Goal: Task Accomplishment & Management: Use online tool/utility

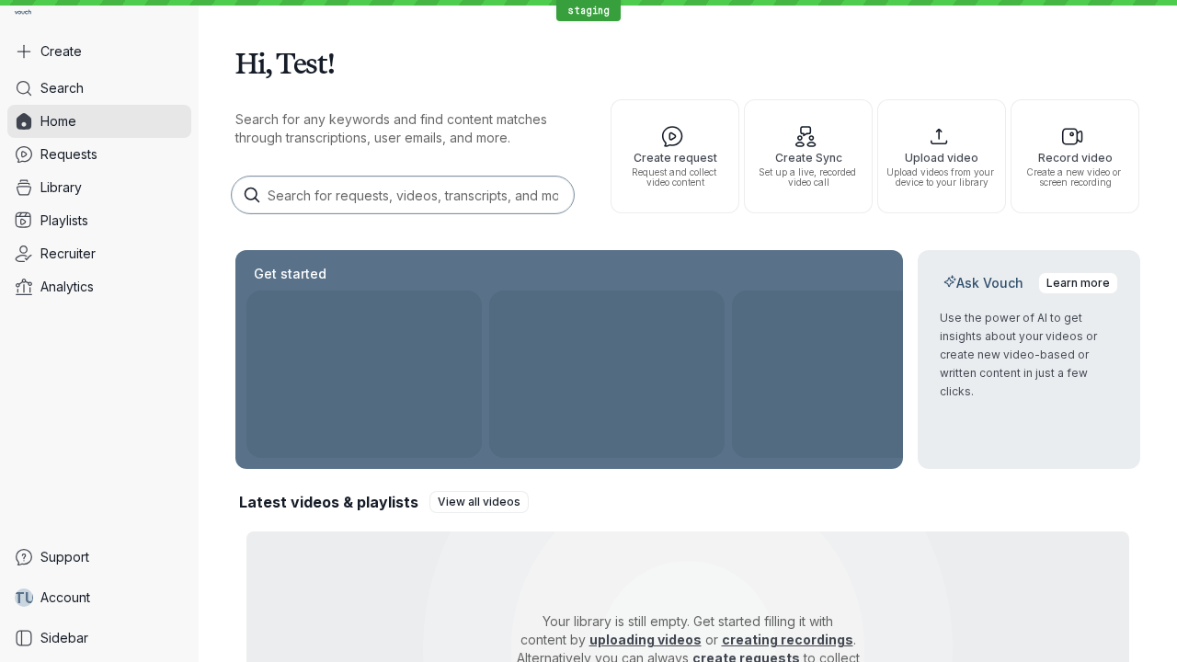
click at [99, 52] on button "Create" at bounding box center [99, 51] width 184 height 33
